Goal: Task Accomplishment & Management: Use online tool/utility

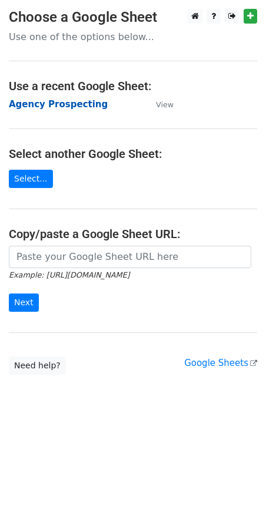
click at [64, 101] on strong "Agency Prospecting" at bounding box center [58, 104] width 99 height 11
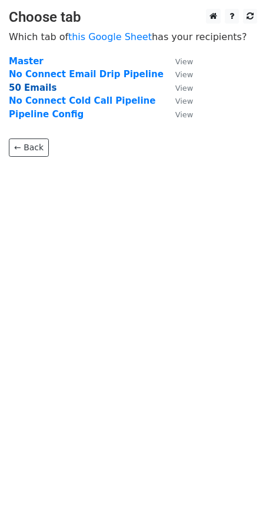
click at [17, 92] on strong "50 Emails" at bounding box center [33, 88] width 48 height 11
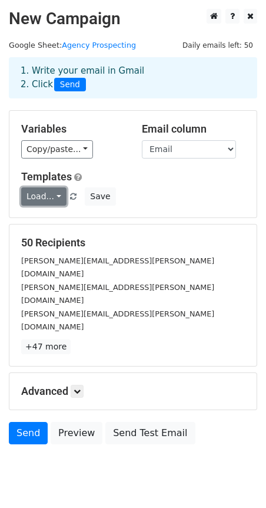
click at [50, 200] on link "Load..." at bounding box center [43, 196] width 45 height 18
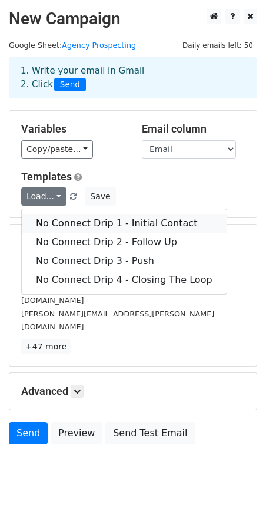
click at [37, 227] on link "No Connect Drip 1 - Initial Contact" at bounding box center [124, 223] width 205 height 19
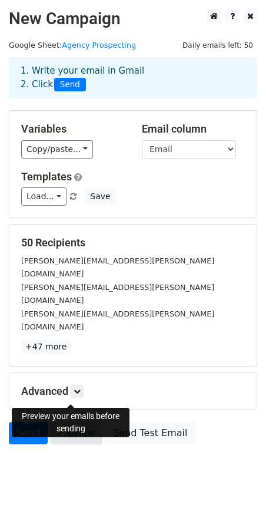
click at [70, 422] on link "Preview" at bounding box center [77, 433] width 52 height 22
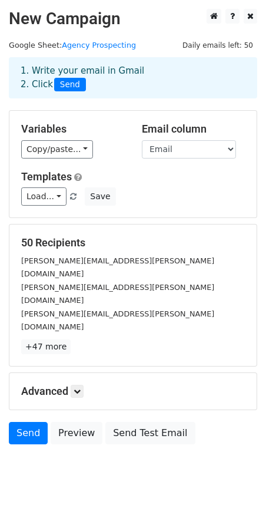
click at [57, 445] on body "New Campaign Daily emails left: 50 Google Sheet: Agency Prospecting 1. Write yo…" at bounding box center [133, 253] width 266 height 489
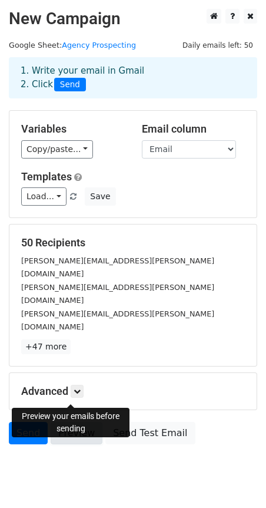
click at [80, 422] on link "Preview" at bounding box center [77, 433] width 52 height 22
